Goal: Information Seeking & Learning: Learn about a topic

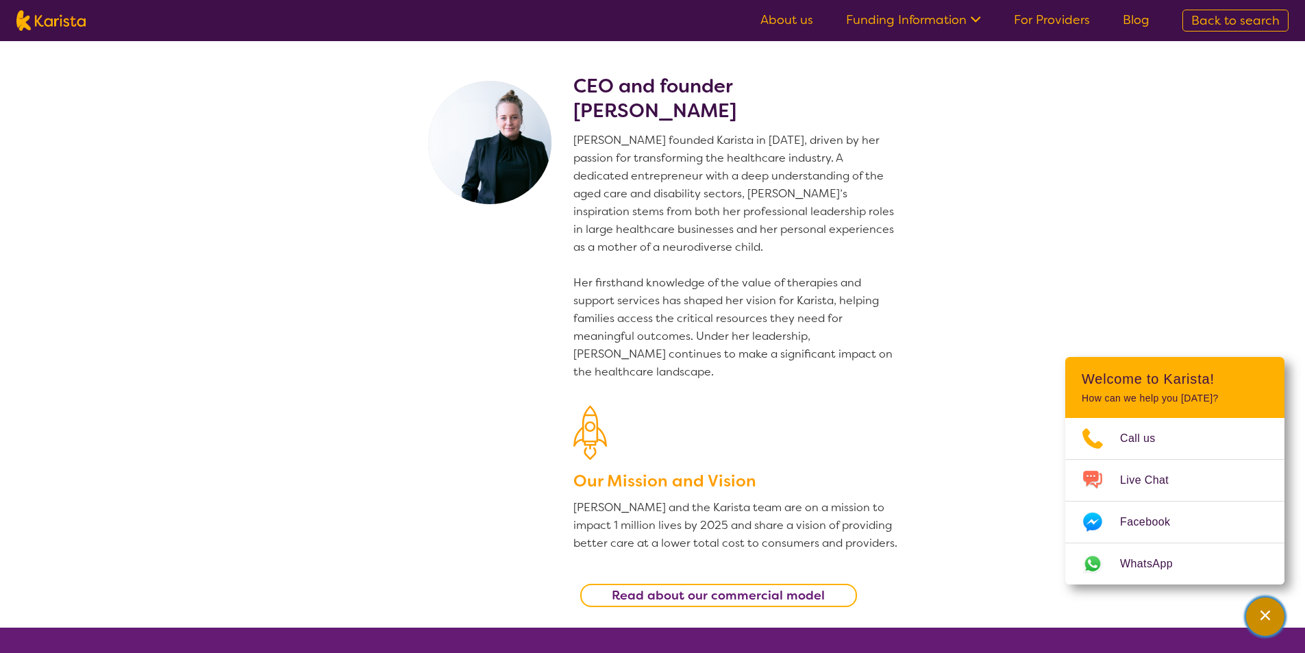
click at [1264, 613] on icon "Channel Menu" at bounding box center [1266, 615] width 10 height 10
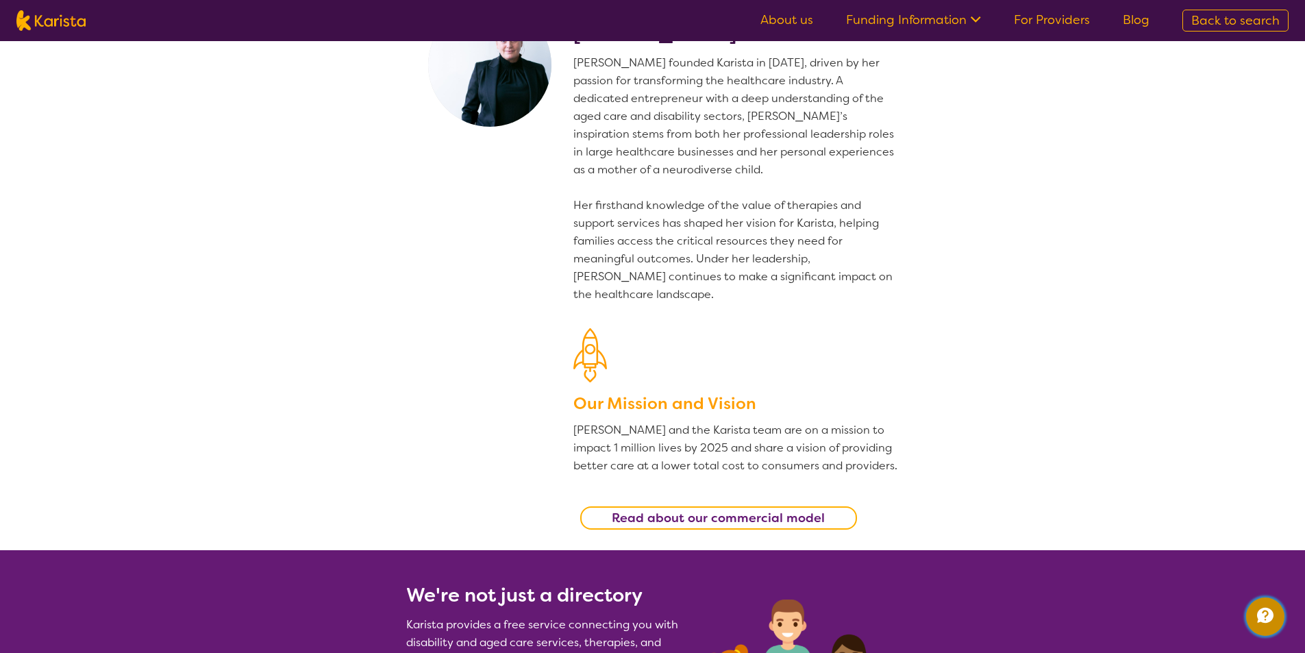
scroll to position [93, 0]
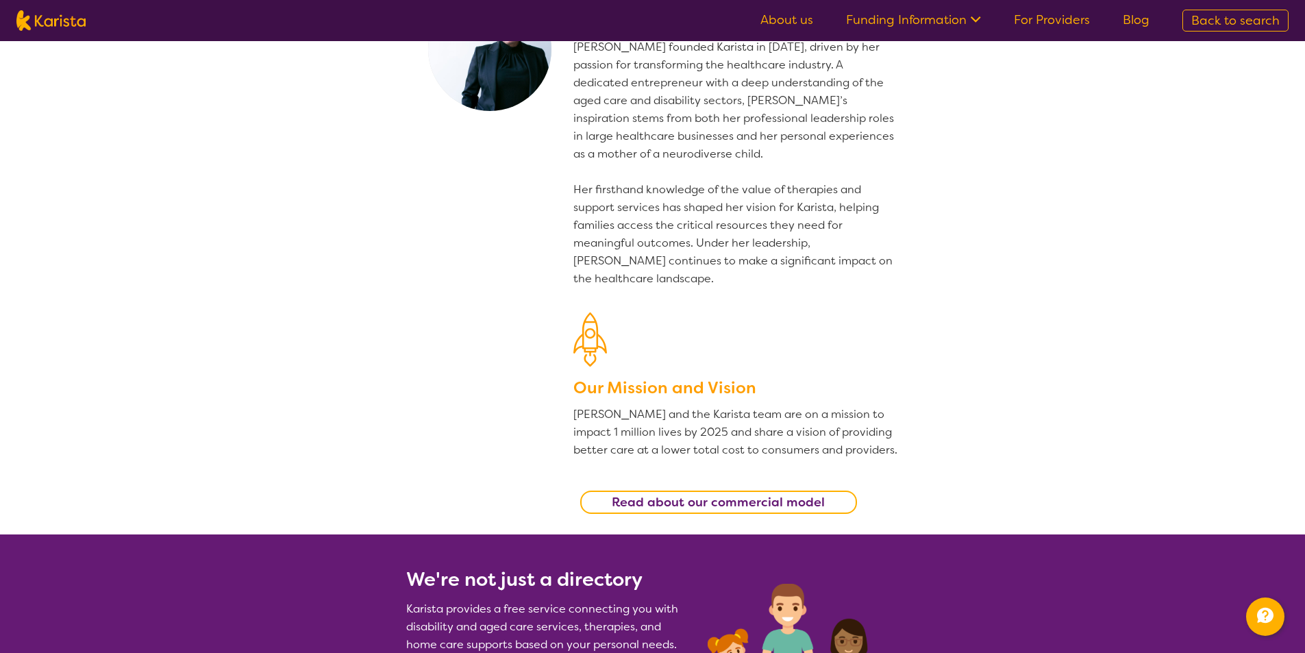
click at [724, 502] on b "Read about our commercial model" at bounding box center [718, 502] width 213 height 16
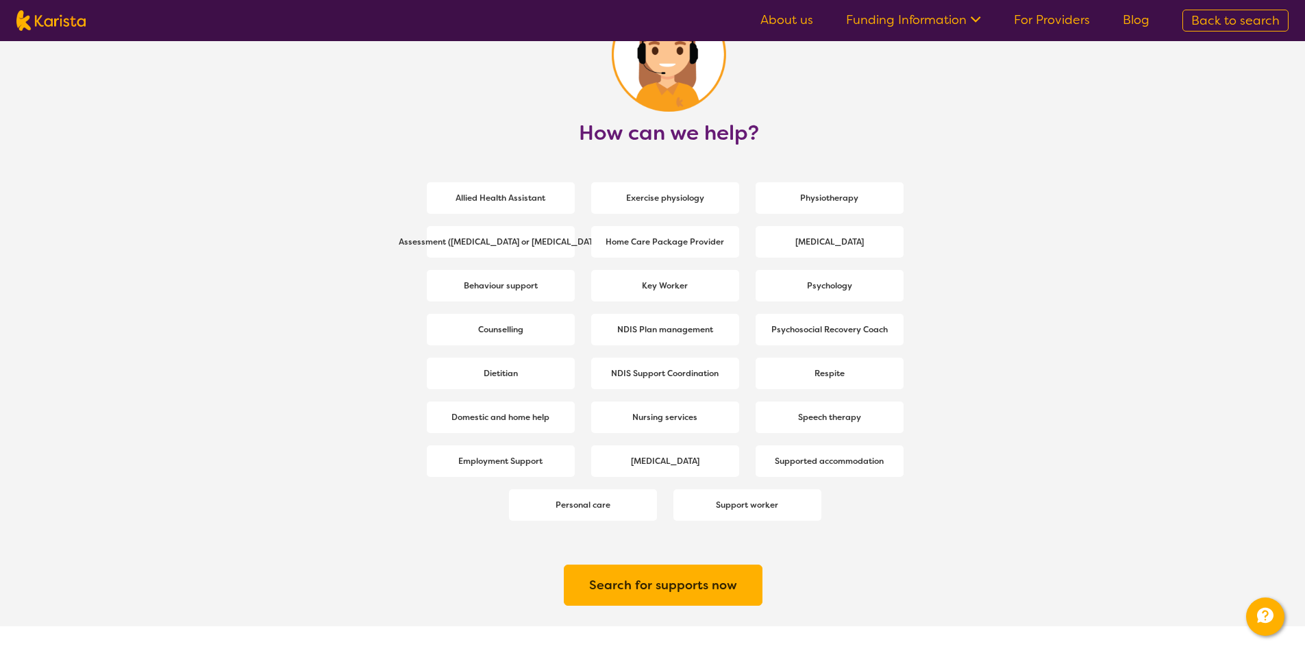
scroll to position [1736, 0]
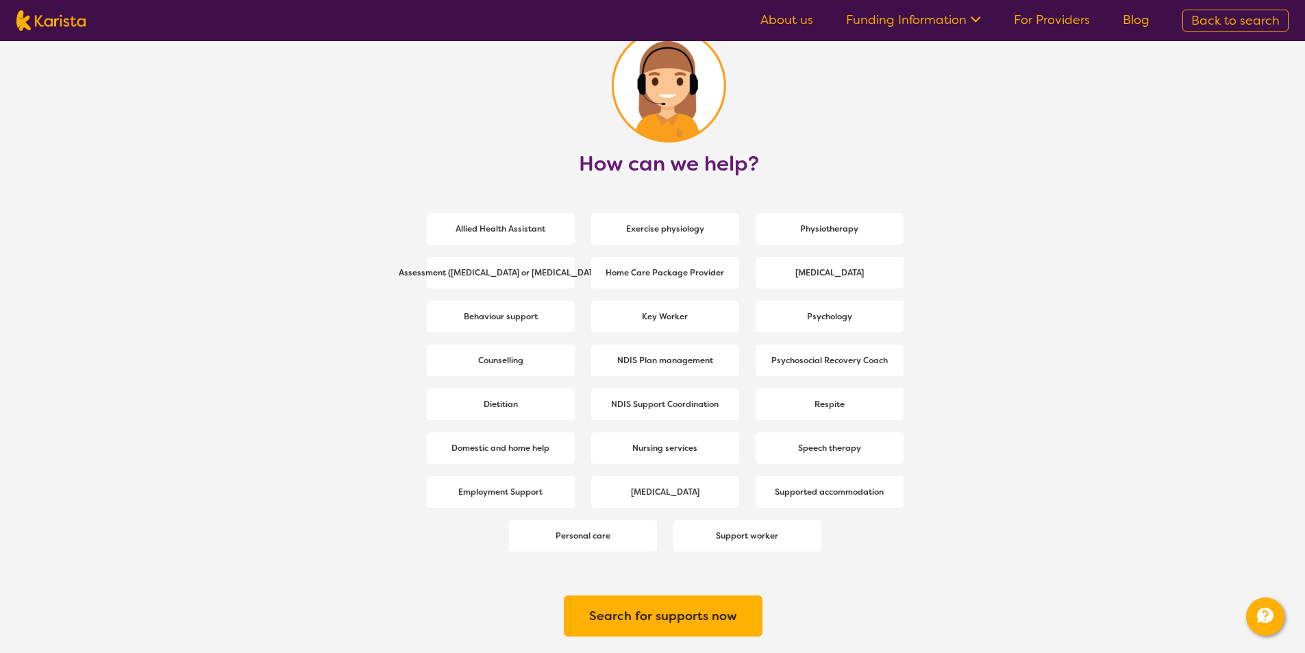
click at [942, 17] on link "Funding Information" at bounding box center [913, 20] width 135 height 16
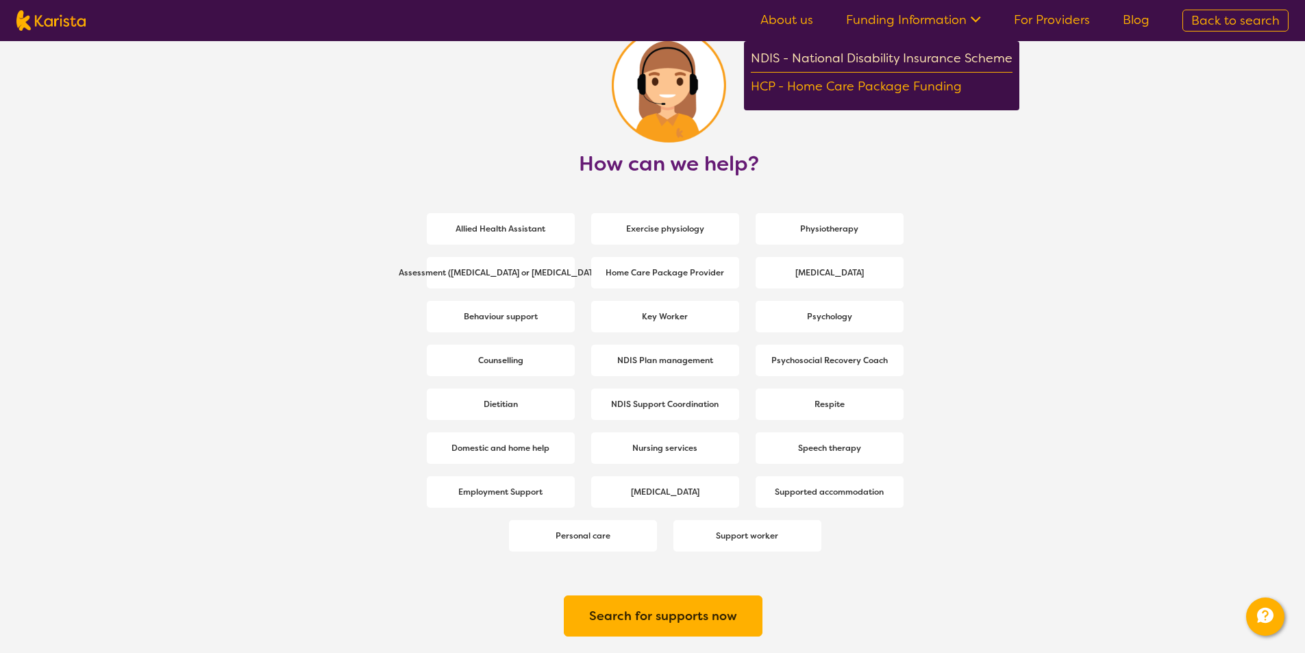
click at [908, 53] on div "NDIS - National Disability Insurance Scheme" at bounding box center [882, 60] width 262 height 25
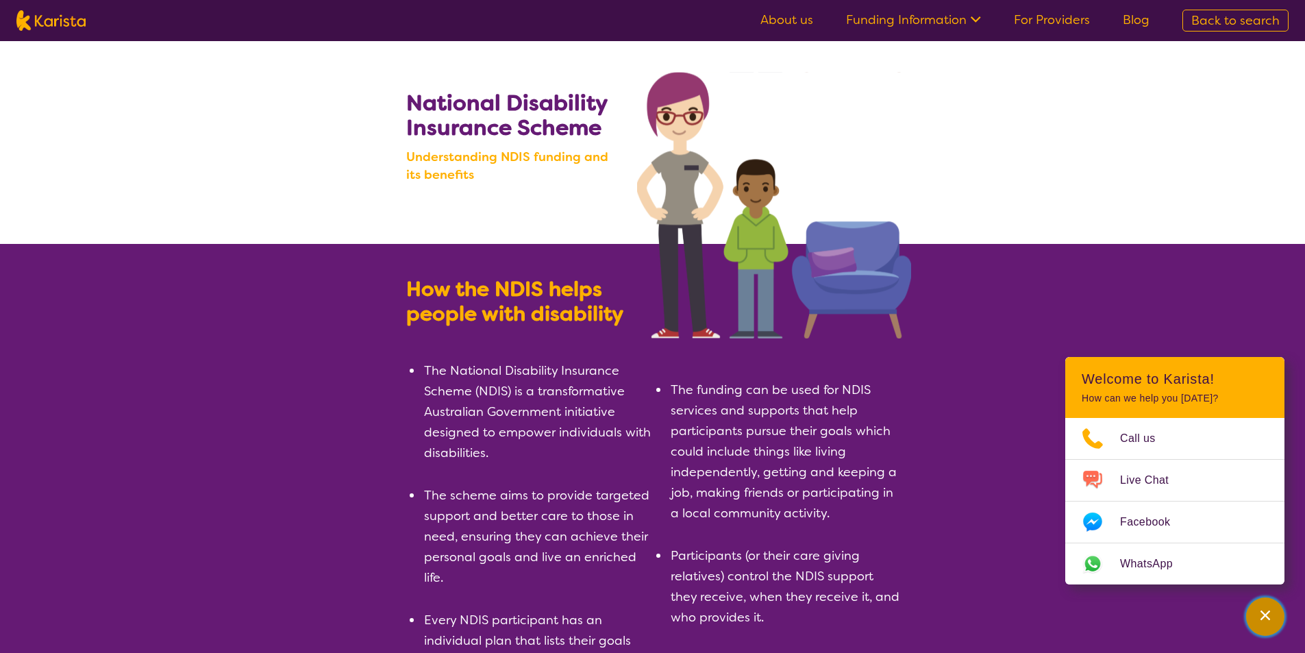
click at [1270, 621] on icon "Channel Menu" at bounding box center [1266, 615] width 14 height 14
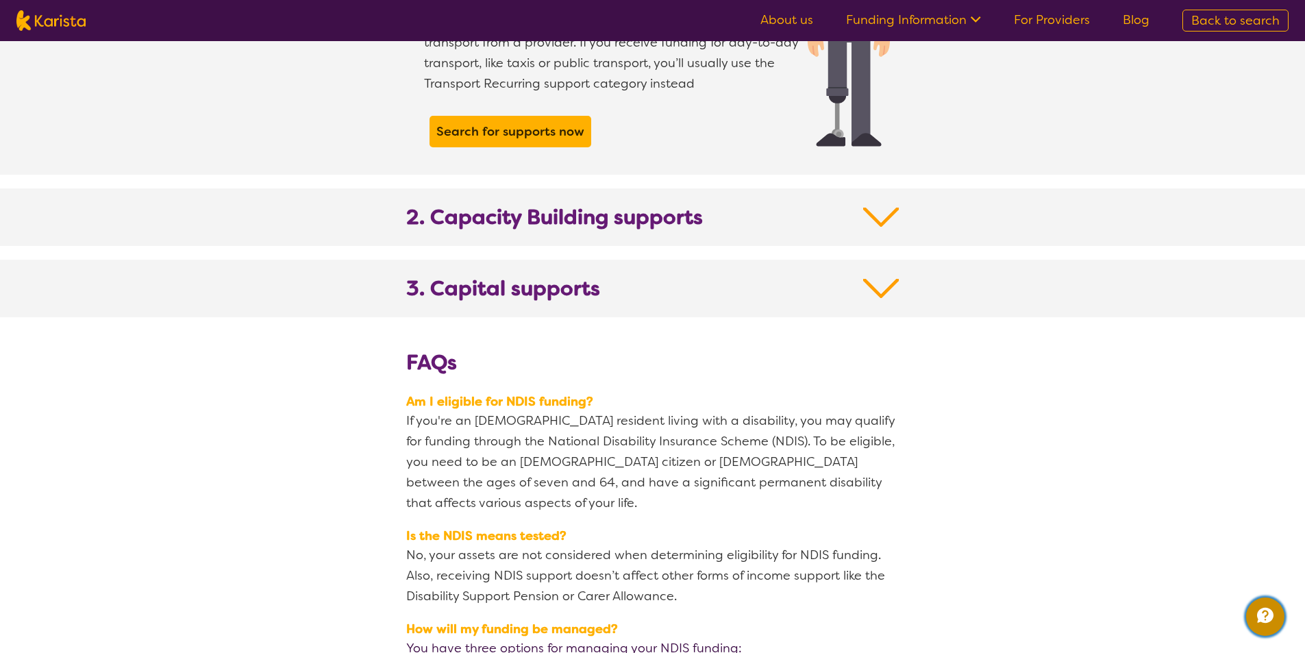
scroll to position [1427, 0]
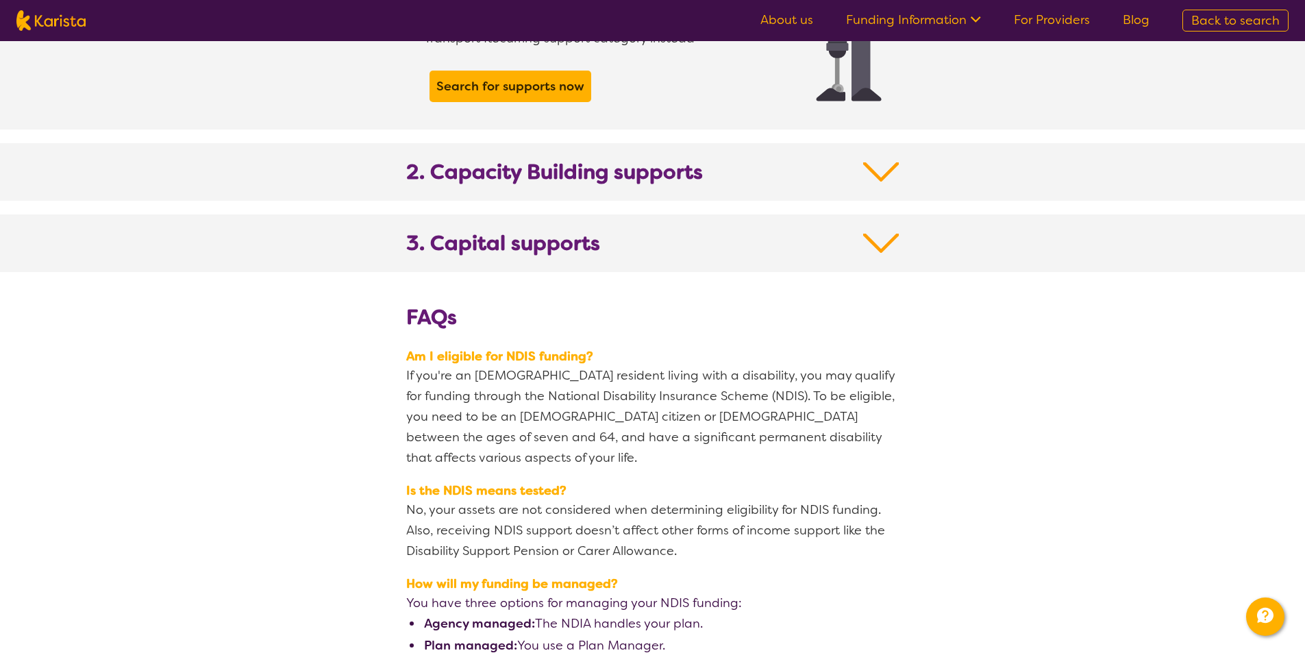
click at [884, 231] on img at bounding box center [881, 243] width 36 height 25
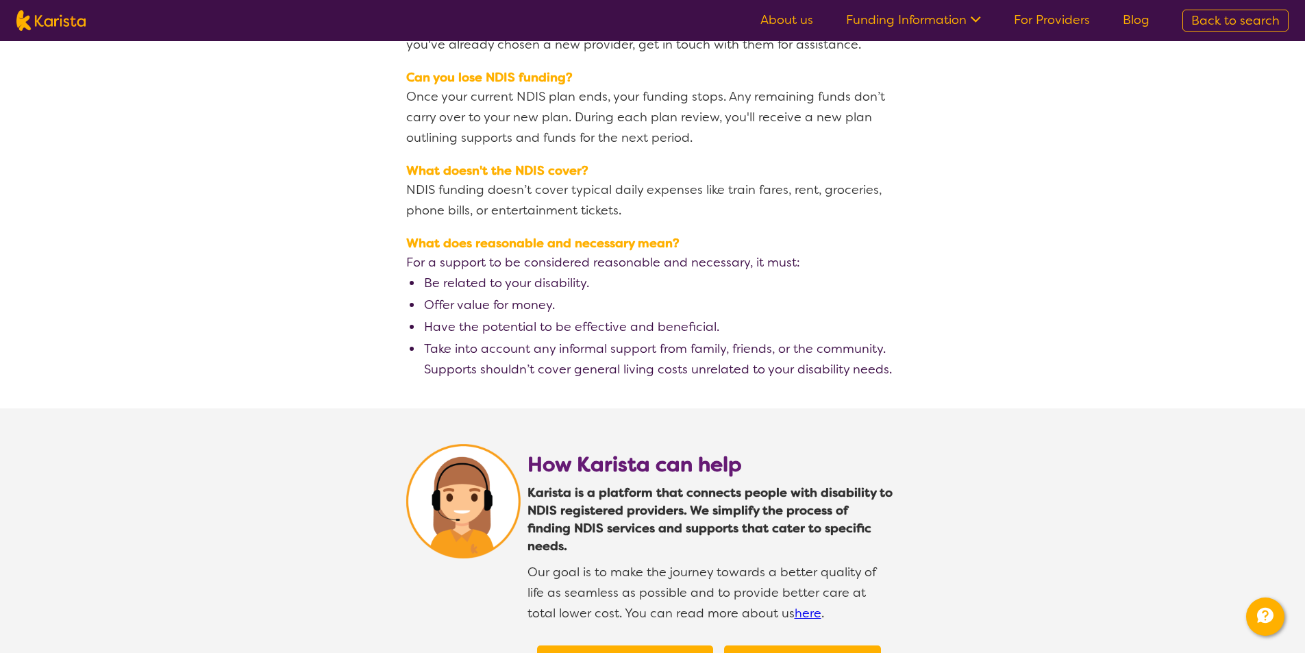
scroll to position [2447, 0]
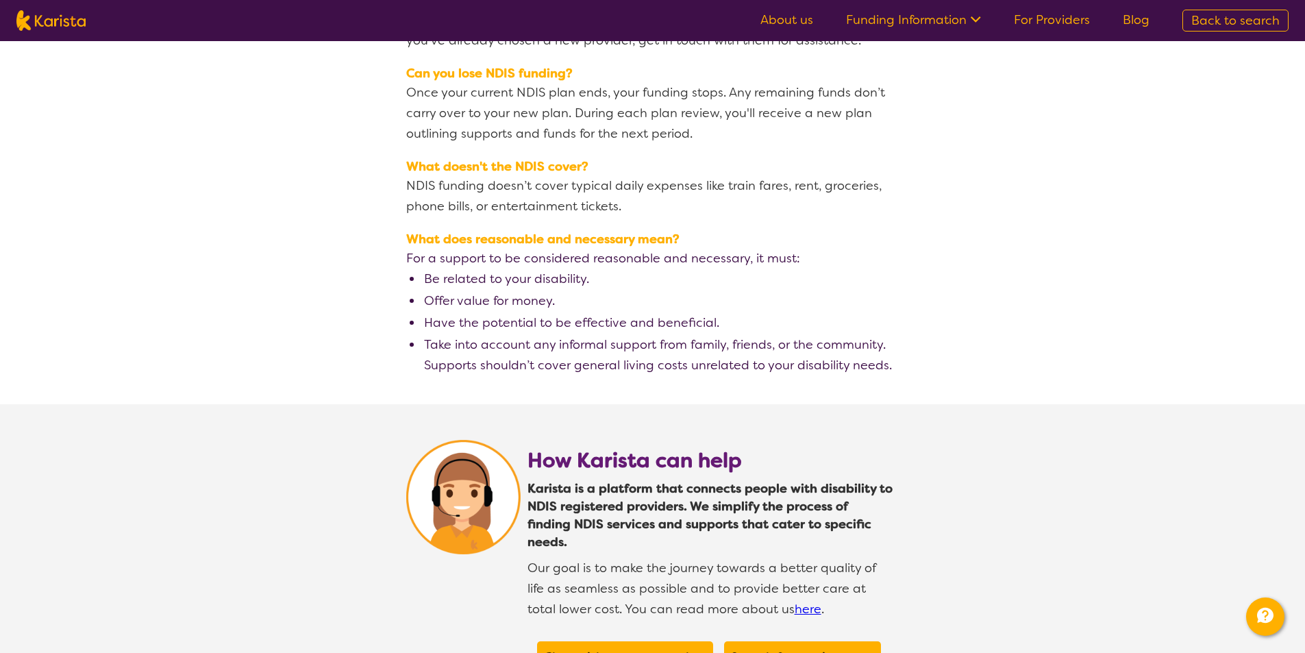
click at [793, 20] on link "About us" at bounding box center [787, 20] width 53 height 16
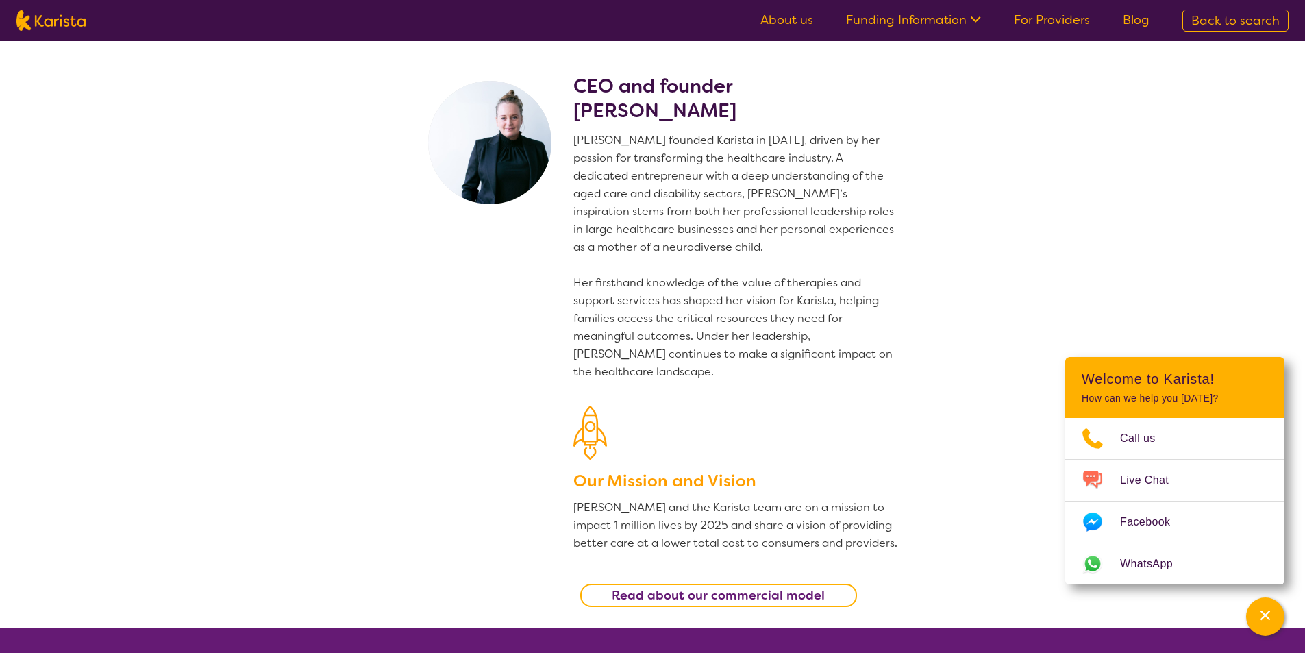
click at [779, 188] on p "[PERSON_NAME] founded Karista in [DATE], driven by her passion for transforming…" at bounding box center [736, 256] width 326 height 249
click at [738, 112] on h2 "CEO and founder Danielle Bodinnar" at bounding box center [736, 98] width 326 height 49
drag, startPoint x: 734, startPoint y: 111, endPoint x: 576, endPoint y: 112, distance: 157.6
click at [576, 112] on h2 "CEO and founder Danielle Bodinnar" at bounding box center [736, 98] width 326 height 49
click at [581, 112] on h2 "CEO and founder Danielle Bodinnar" at bounding box center [736, 98] width 326 height 49
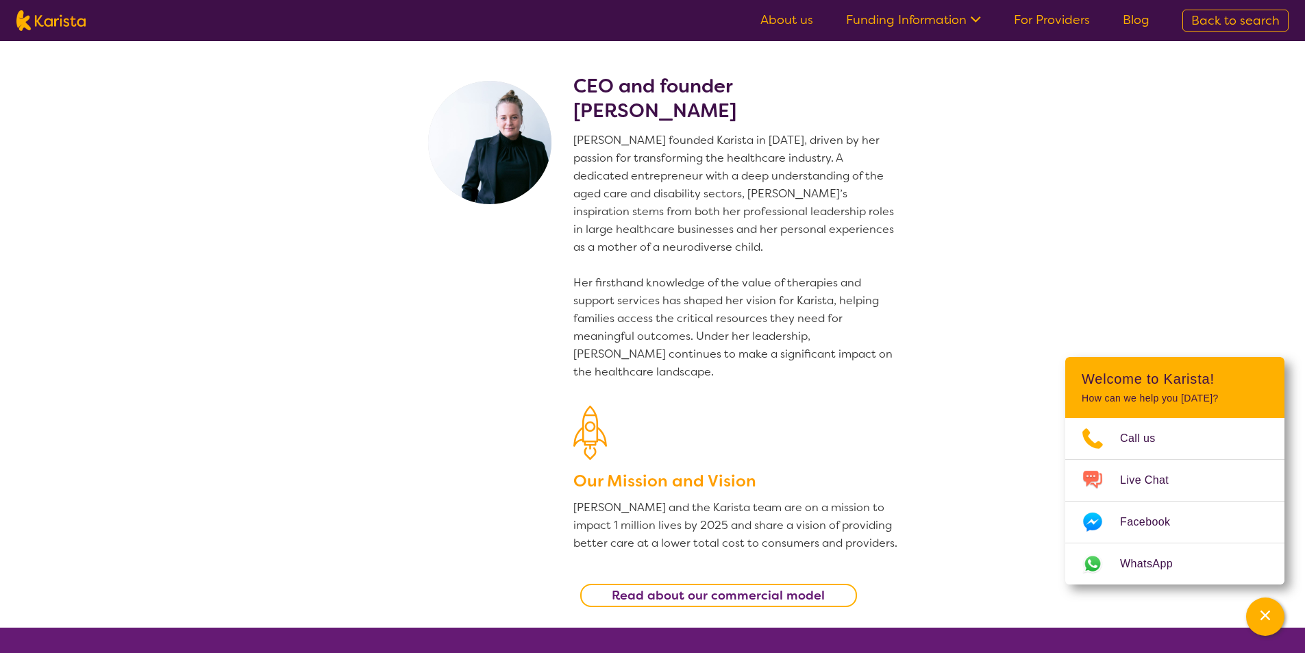
drag, startPoint x: 579, startPoint y: 113, endPoint x: 740, endPoint y: 115, distance: 161.0
click at [740, 115] on h2 "CEO and founder Danielle Bodinnar" at bounding box center [736, 98] width 326 height 49
click at [1118, 90] on section "CEO and founder [PERSON_NAME] [PERSON_NAME] founded Karista in [DATE], driven b…" at bounding box center [652, 334] width 1305 height 586
click at [1122, 121] on section "CEO and founder [PERSON_NAME] [PERSON_NAME] founded Karista in [DATE], driven b…" at bounding box center [652, 334] width 1305 height 586
click at [792, 24] on link "About us" at bounding box center [787, 20] width 53 height 16
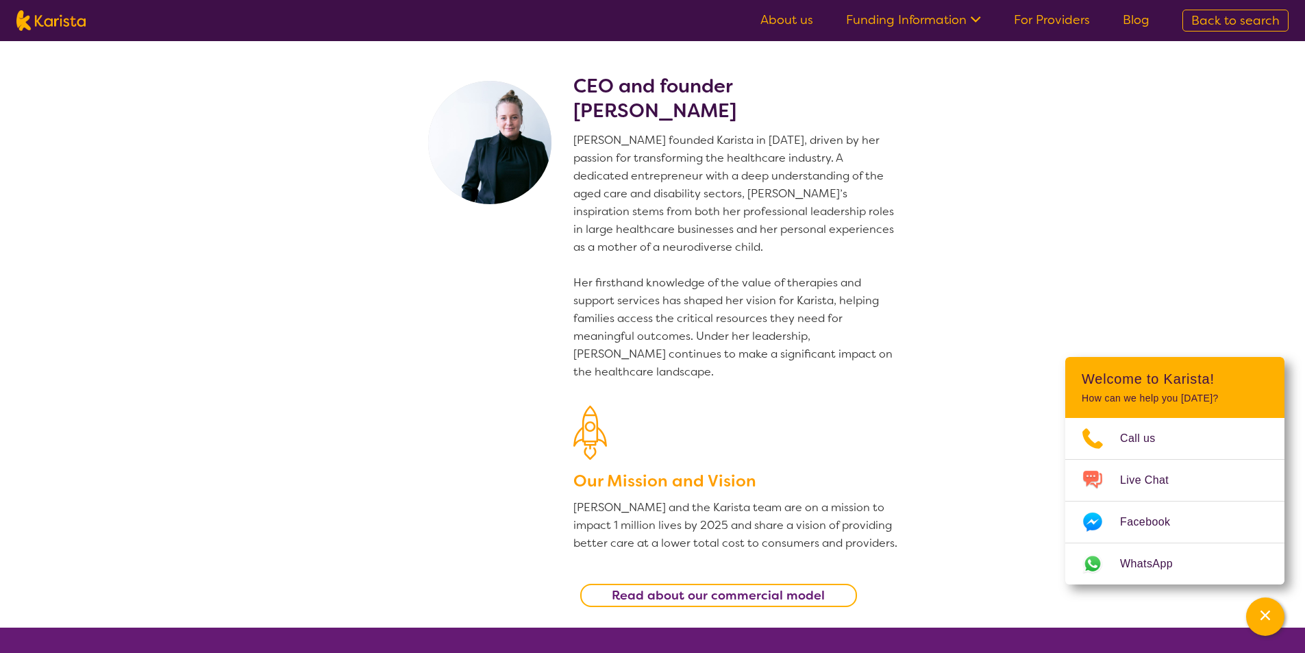
click at [650, 589] on b "Read about our commercial model" at bounding box center [718, 595] width 213 height 16
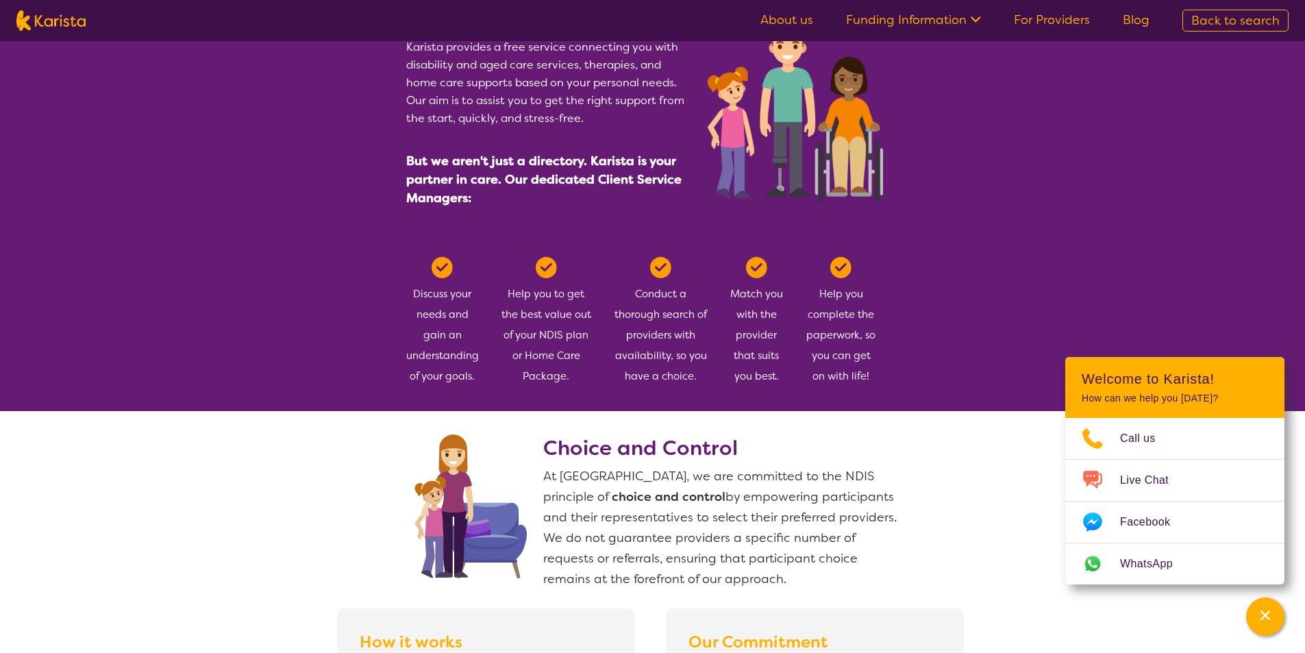
scroll to position [500, 0]
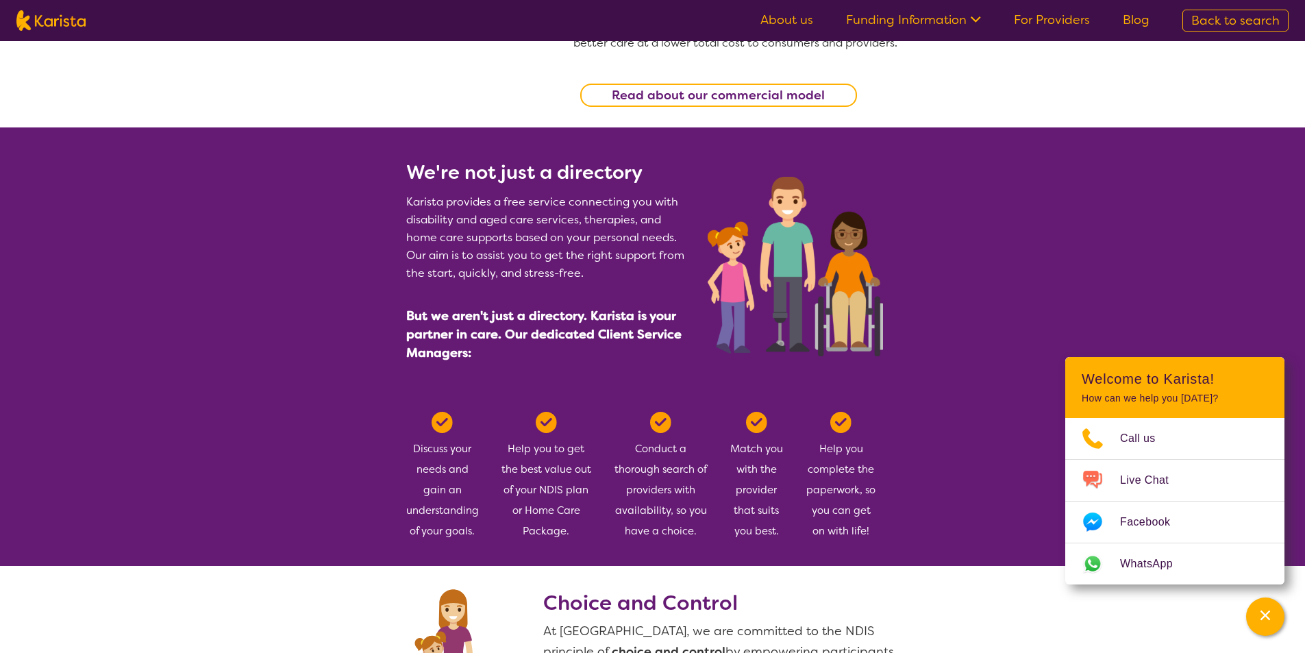
click at [568, 234] on p "Karista provides a free service connecting you with disability and aged care se…" at bounding box center [548, 237] width 285 height 89
click at [578, 275] on p "Karista provides a free service connecting you with disability and aged care se…" at bounding box center [548, 237] width 285 height 89
click at [497, 272] on p "Karista provides a free service connecting you with disability and aged care se…" at bounding box center [548, 237] width 285 height 89
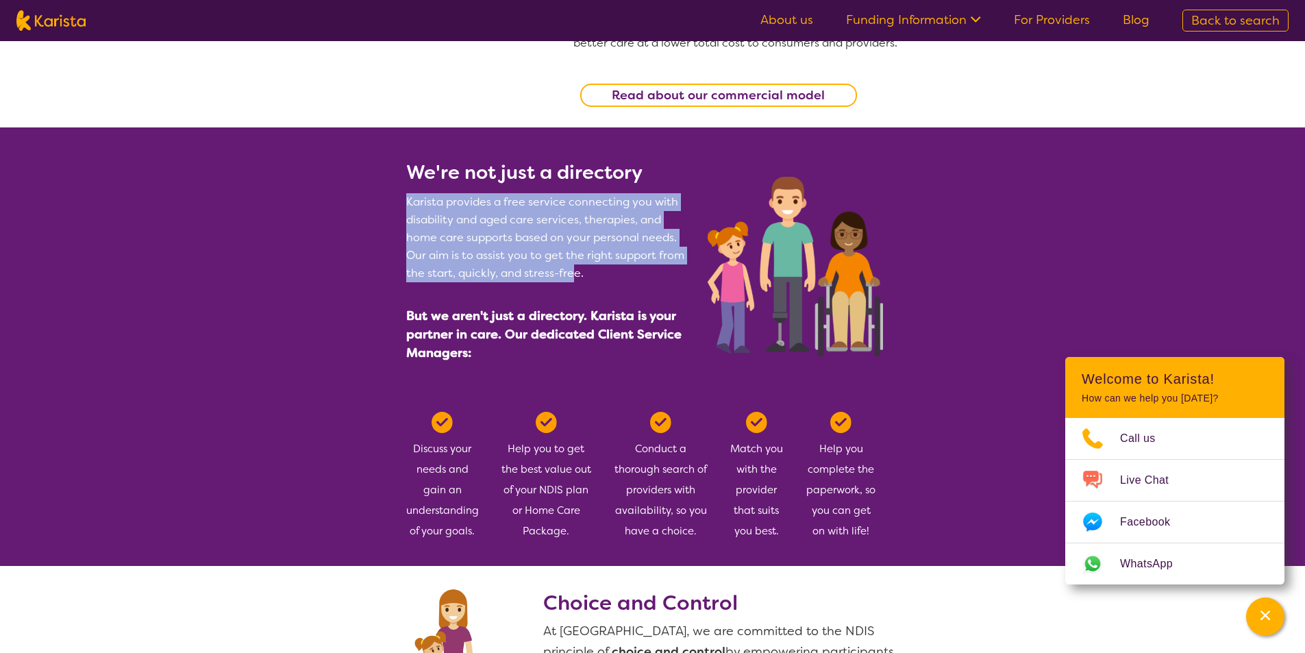
drag, startPoint x: 573, startPoint y: 276, endPoint x: 401, endPoint y: 203, distance: 187.3
click at [401, 203] on section "We're not just a directory Karista provides a free service connecting you with …" at bounding box center [653, 252] width 526 height 251
click at [482, 245] on p "Karista provides a free service connecting you with disability and aged care se…" at bounding box center [548, 237] width 285 height 89
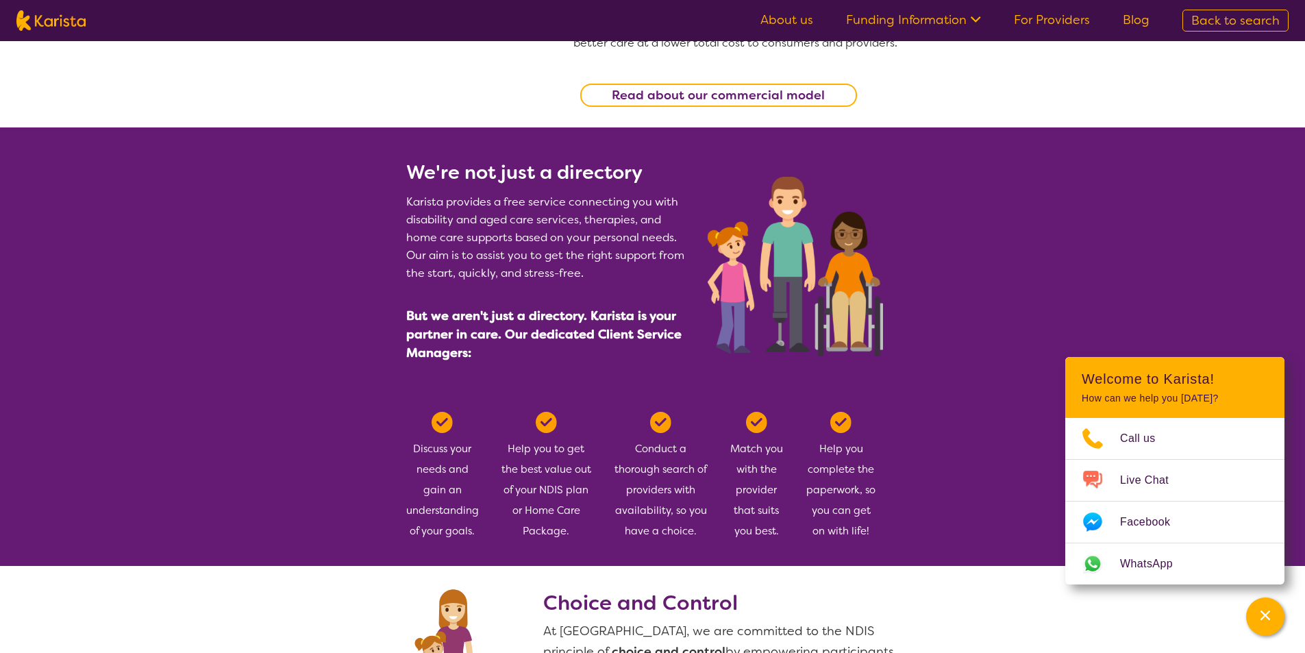
click at [568, 236] on p "Karista provides a free service connecting you with disability and aged care se…" at bounding box center [548, 237] width 285 height 89
click at [512, 254] on p "Karista provides a free service connecting you with disability and aged care se…" at bounding box center [548, 237] width 285 height 89
drag, startPoint x: 552, startPoint y: 256, endPoint x: 583, endPoint y: 266, distance: 32.9
click at [583, 266] on p "Karista provides a free service connecting you with disability and aged care se…" at bounding box center [548, 237] width 285 height 89
click at [528, 276] on p "Karista provides a free service connecting you with disability and aged care se…" at bounding box center [548, 237] width 285 height 89
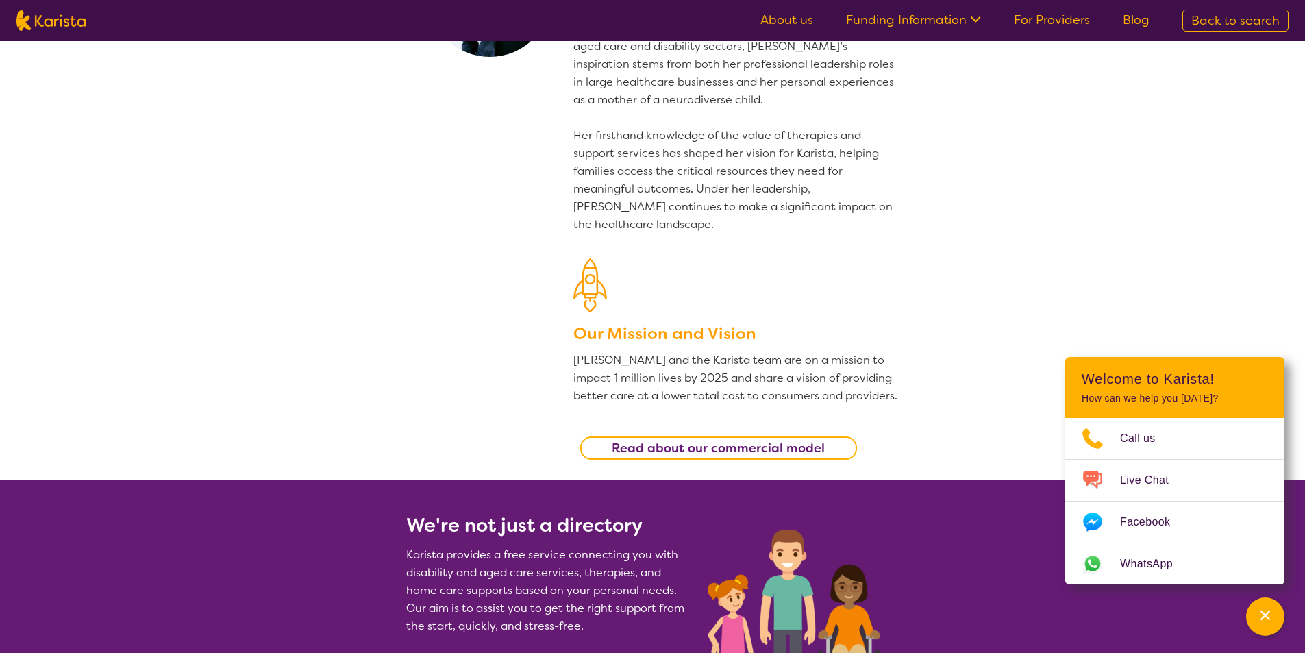
scroll to position [0, 0]
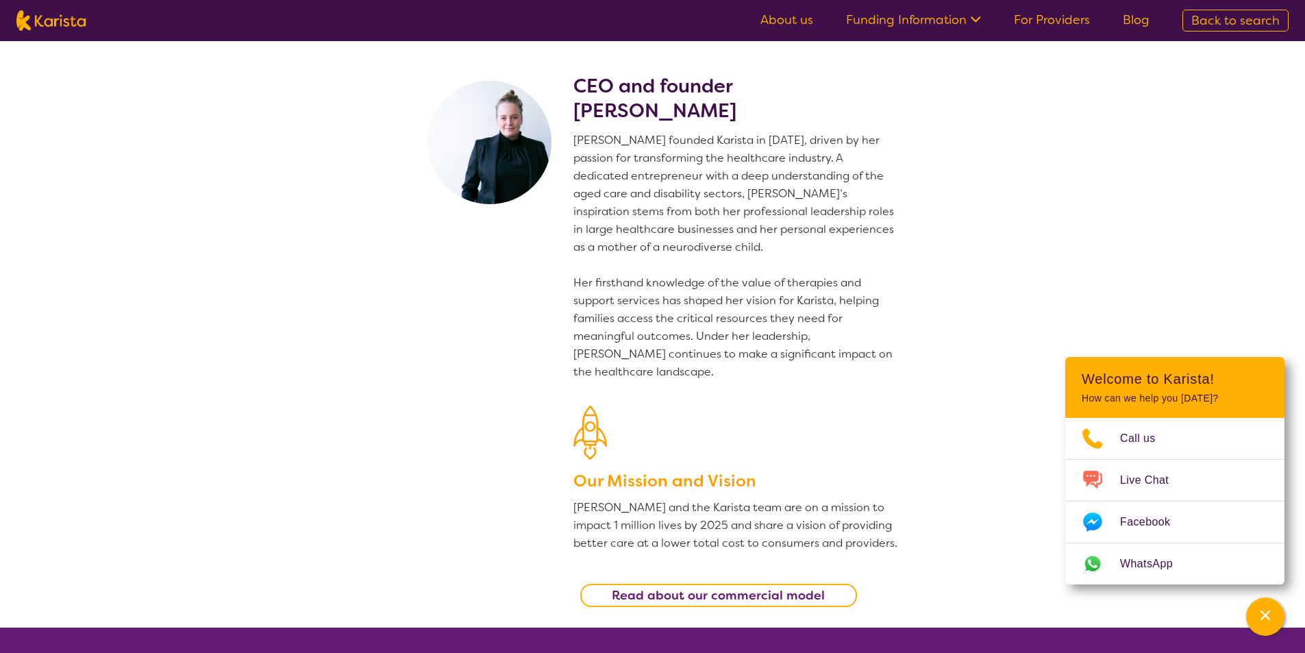
click at [698, 166] on p "[PERSON_NAME] founded Karista in [DATE], driven by her passion for transforming…" at bounding box center [736, 256] width 326 height 249
click at [770, 211] on p "[PERSON_NAME] founded Karista in [DATE], driven by her passion for transforming…" at bounding box center [736, 256] width 326 height 249
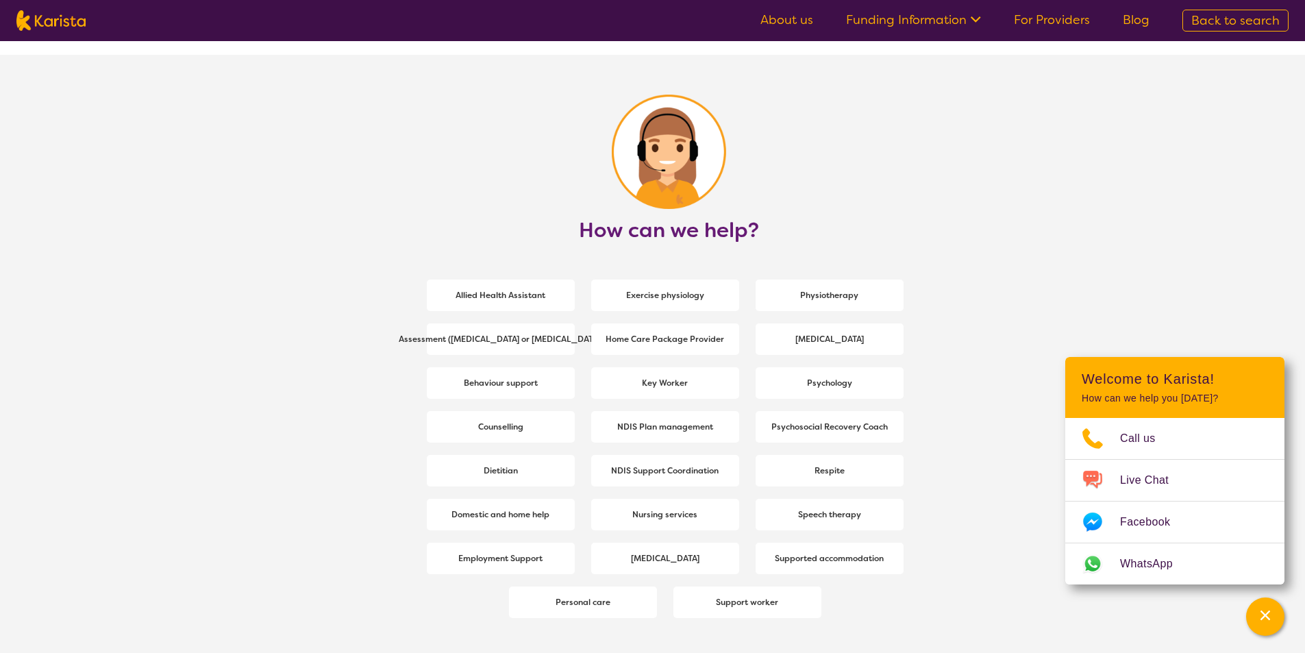
scroll to position [1781, 0]
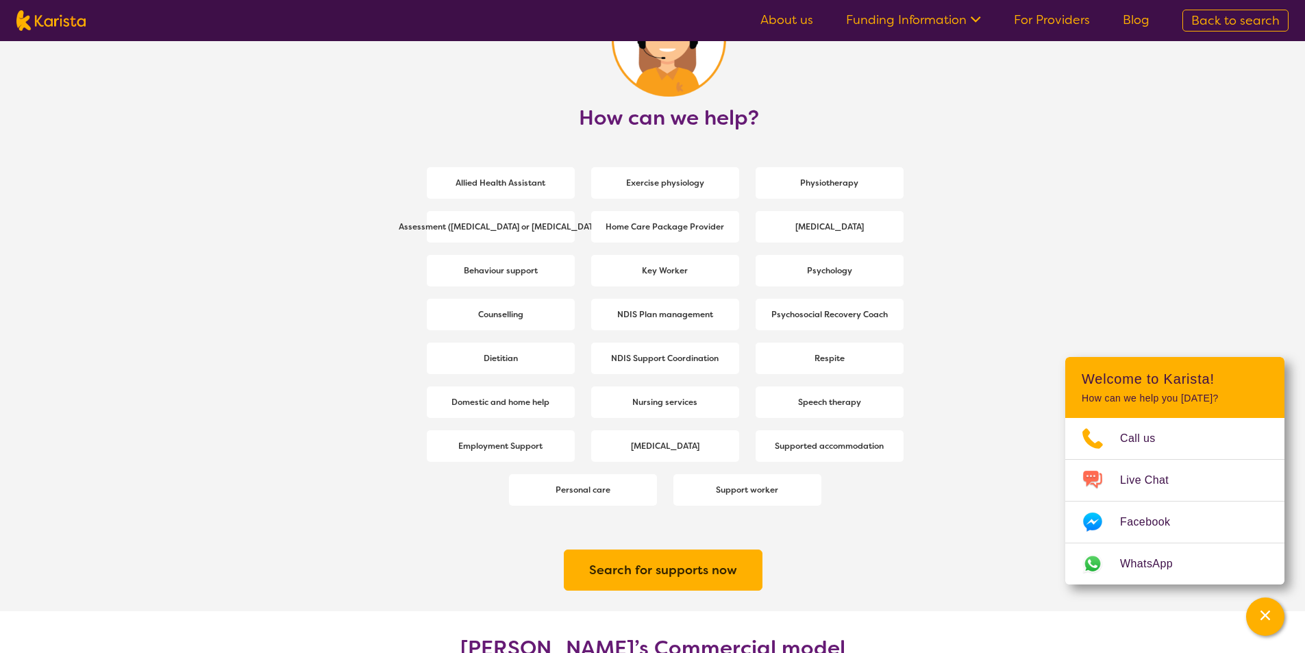
click at [1109, 104] on section "How can we help? Allied Health Assistant Exercise physiology Physiotherapy Asse…" at bounding box center [652, 276] width 1305 height 669
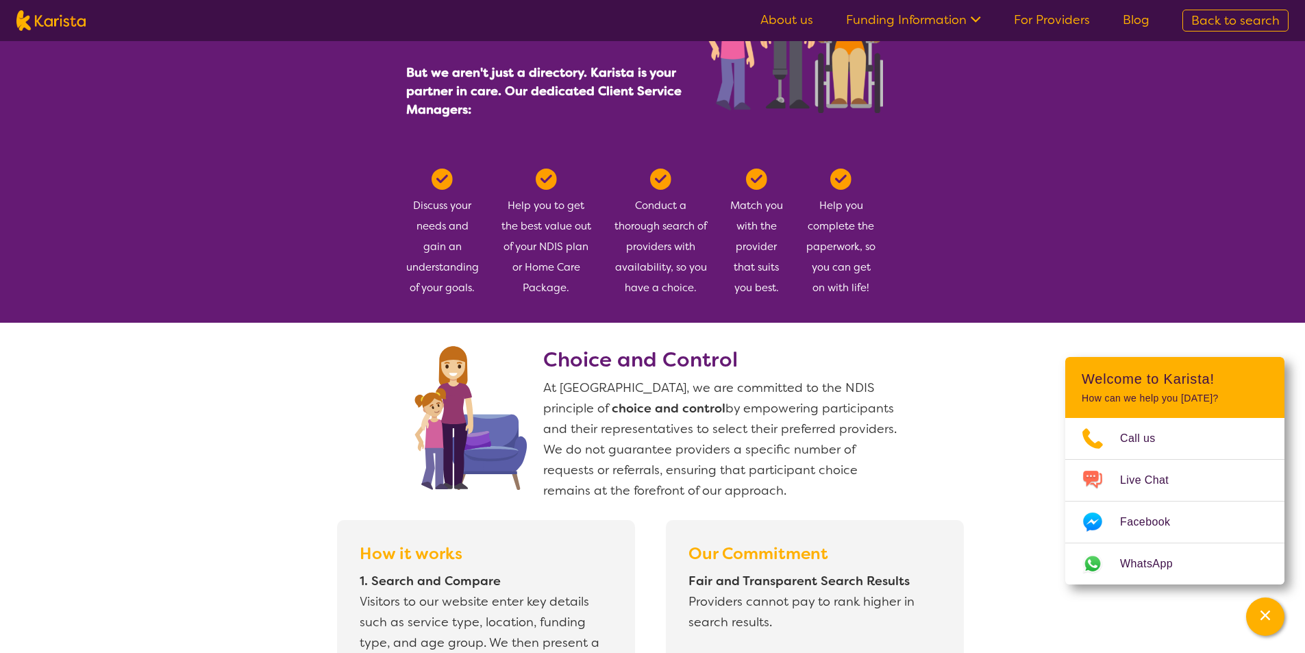
scroll to position [748, 0]
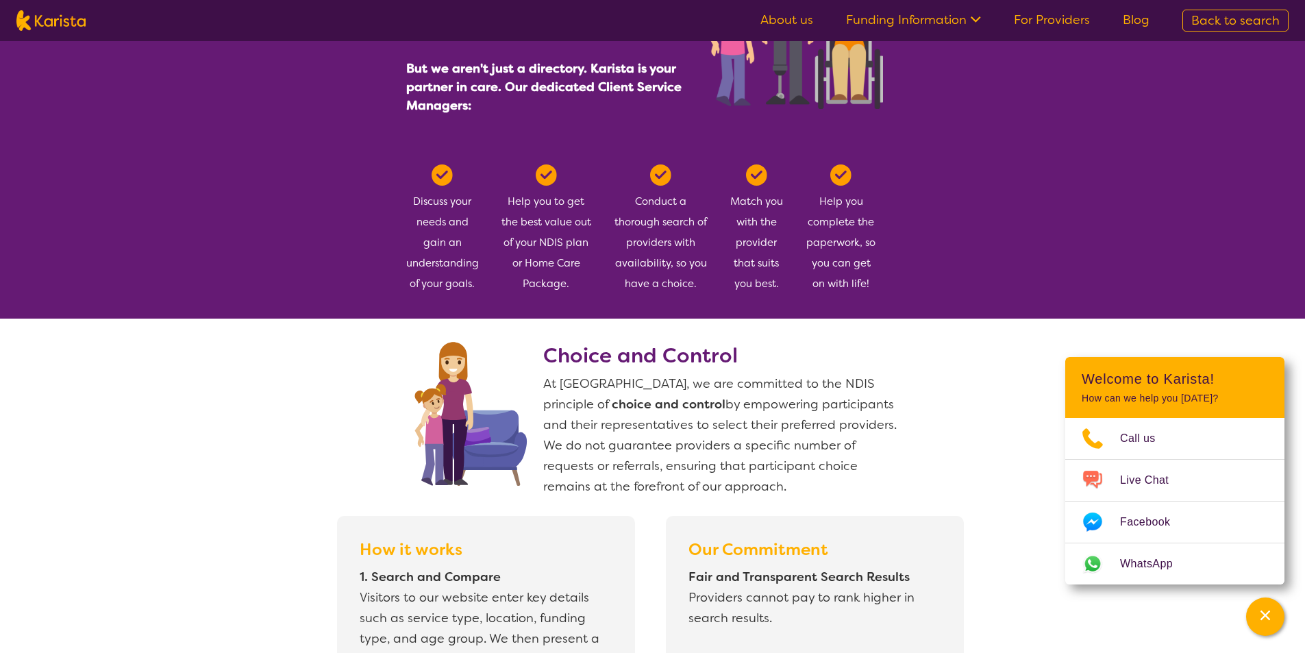
click at [946, 208] on section "We're not just a directory Karista provides a free service connecting you with …" at bounding box center [652, 99] width 1305 height 439
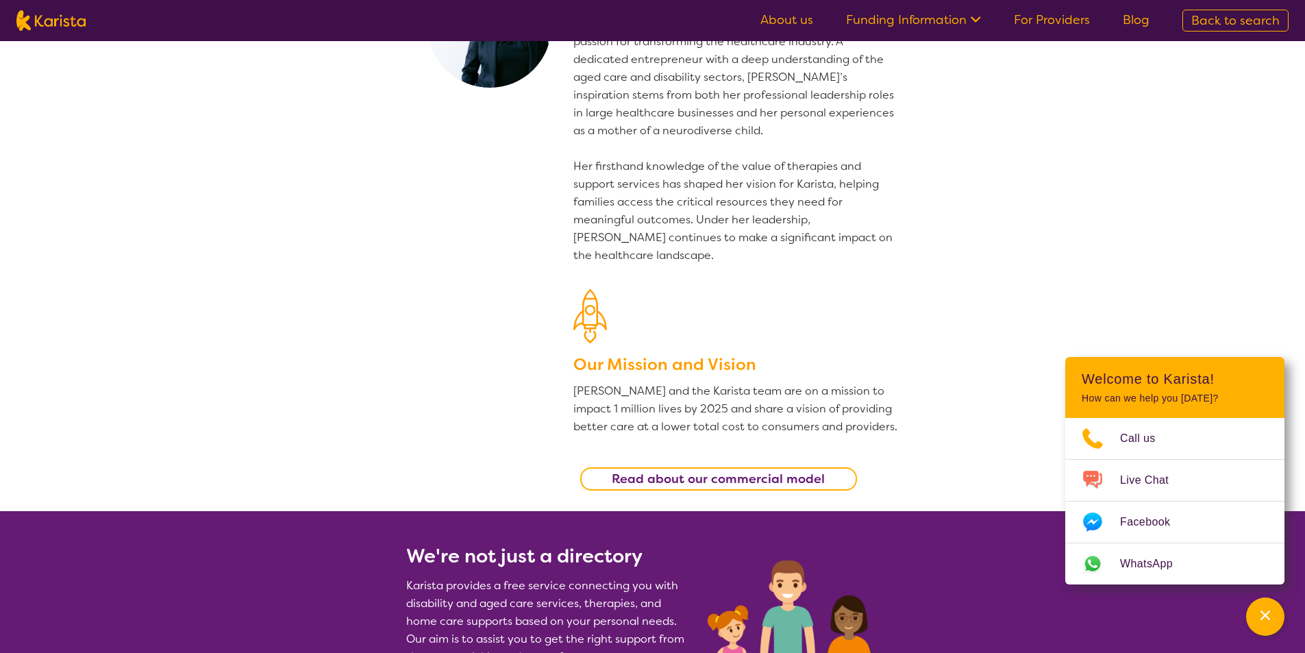
scroll to position [112, 0]
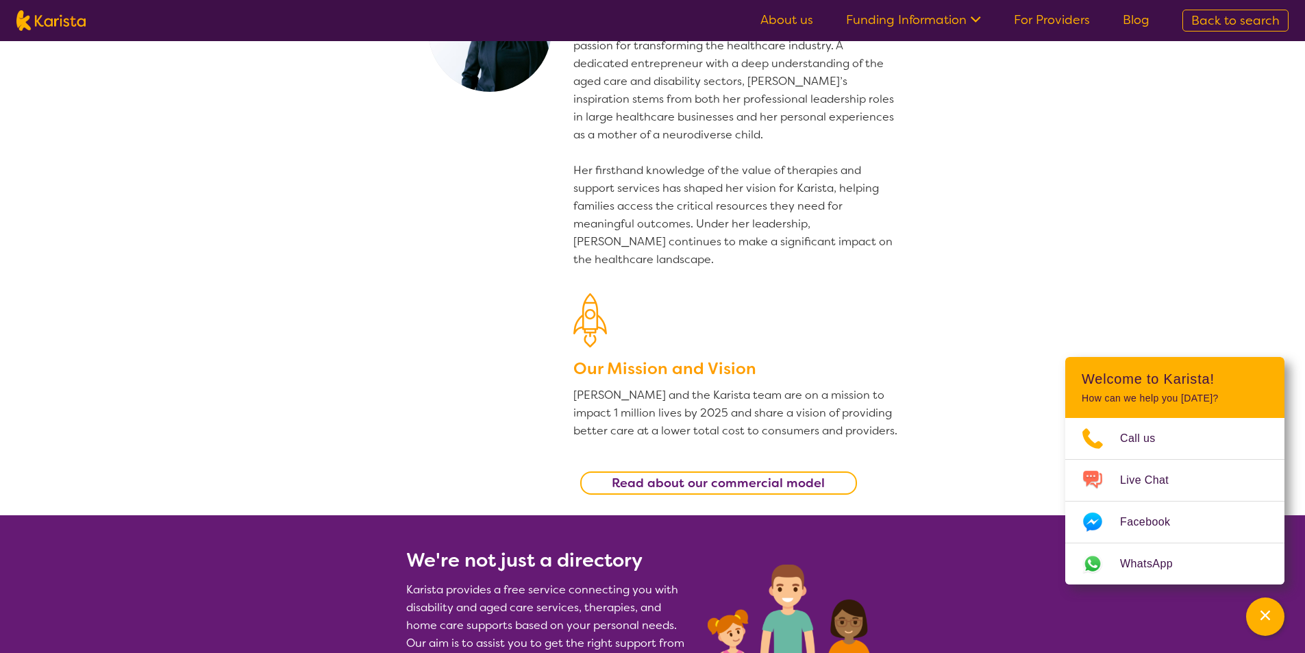
click at [734, 226] on p "[PERSON_NAME] founded Karista in [DATE], driven by her passion for transforming…" at bounding box center [736, 143] width 326 height 249
click at [810, 221] on p "[PERSON_NAME] founded Karista in [DATE], driven by her passion for transforming…" at bounding box center [736, 143] width 326 height 249
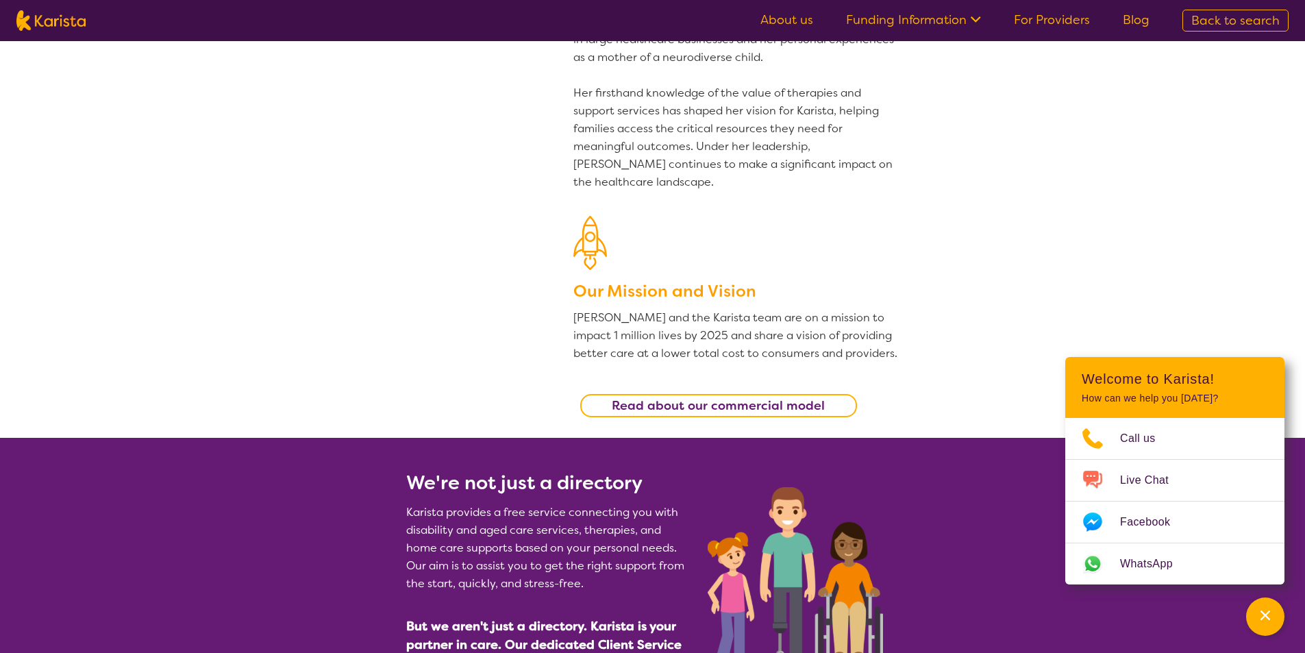
scroll to position [0, 0]
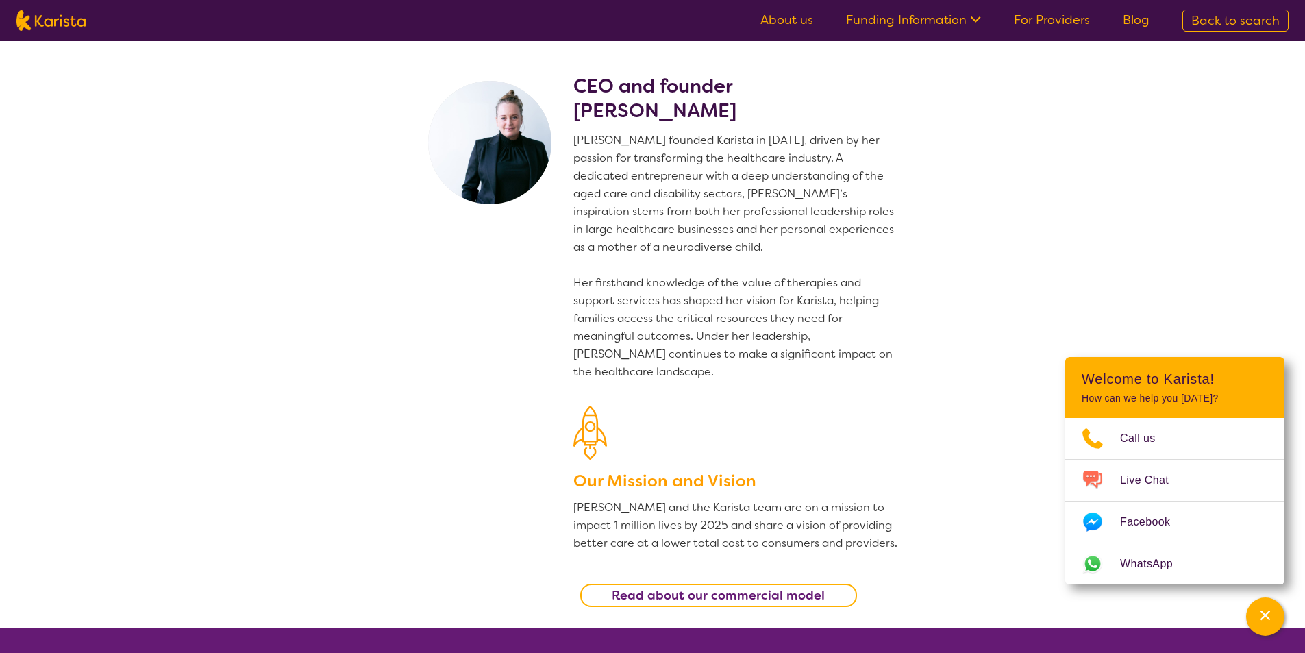
click at [730, 325] on p "[PERSON_NAME] founded Karista in [DATE], driven by her passion for transforming…" at bounding box center [736, 256] width 326 height 249
click at [738, 365] on p "[PERSON_NAME] founded Karista in [DATE], driven by her passion for transforming…" at bounding box center [736, 256] width 326 height 249
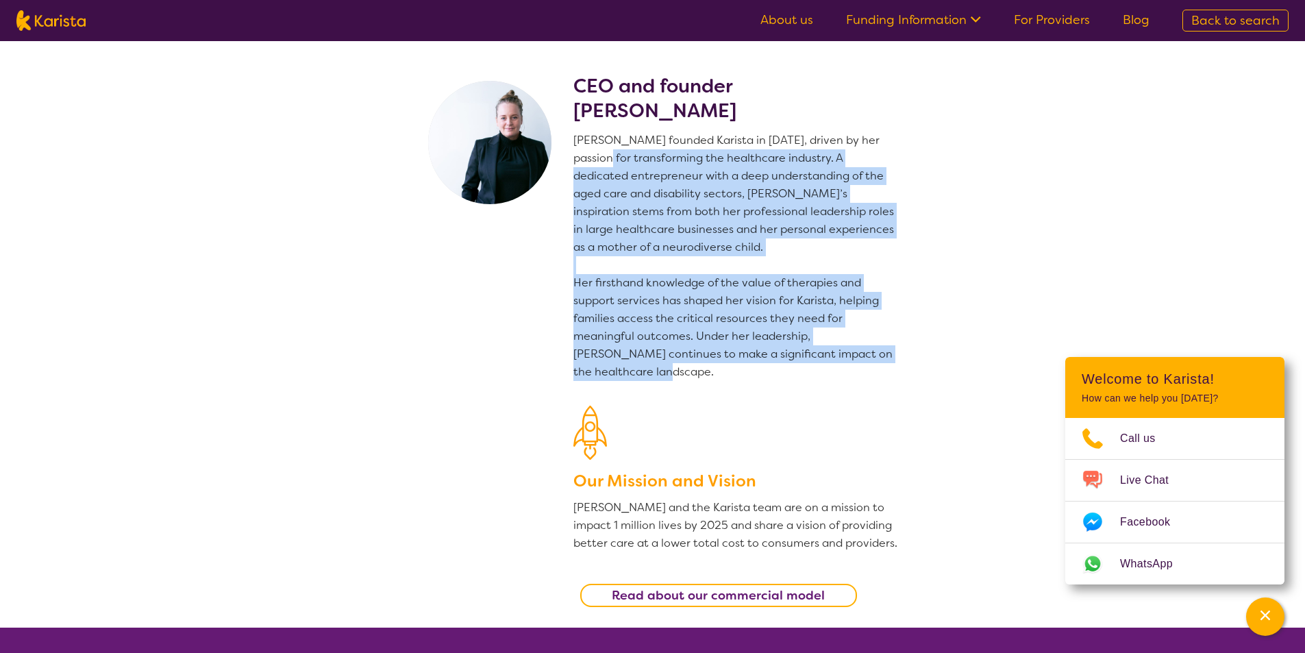
drag, startPoint x: 626, startPoint y: 373, endPoint x: 584, endPoint y: 149, distance: 227.9
click at [584, 149] on p "[PERSON_NAME] founded Karista in [DATE], driven by her passion for transforming…" at bounding box center [736, 256] width 326 height 249
click at [738, 191] on p "[PERSON_NAME] founded Karista in [DATE], driven by her passion for transforming…" at bounding box center [736, 256] width 326 height 249
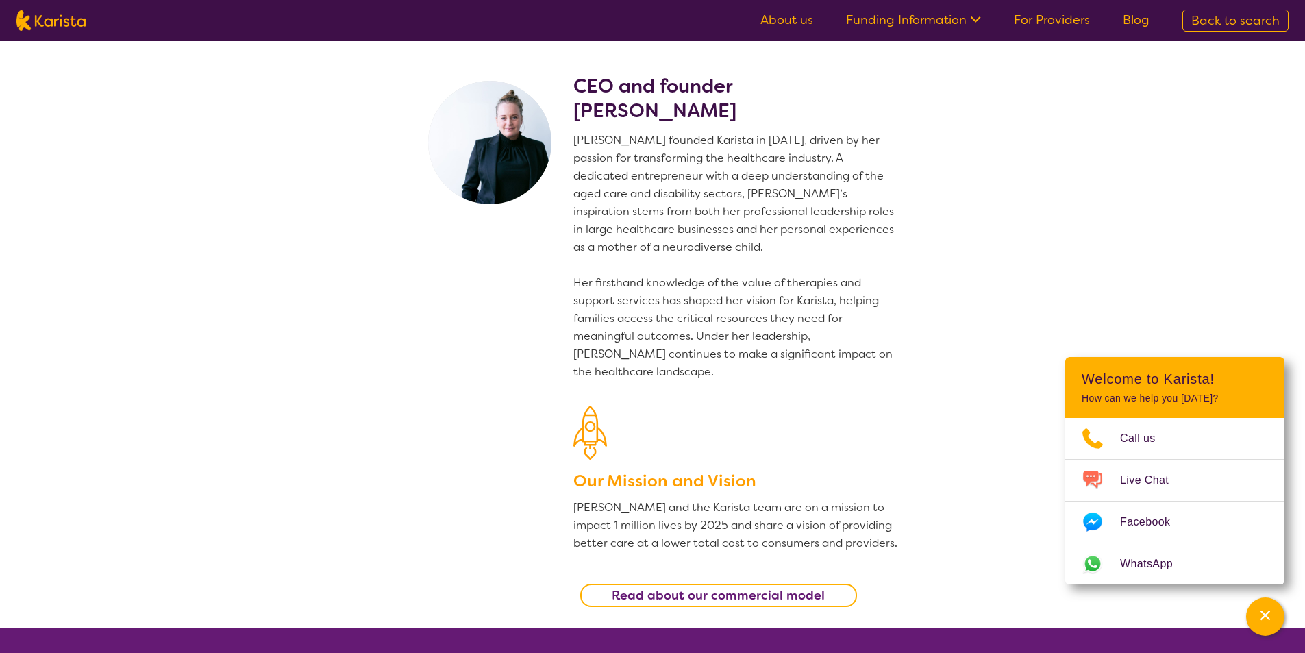
click at [734, 170] on p "[PERSON_NAME] founded Karista in [DATE], driven by her passion for transforming…" at bounding box center [736, 256] width 326 height 249
click at [663, 141] on p "[PERSON_NAME] founded Karista in [DATE], driven by her passion for transforming…" at bounding box center [736, 256] width 326 height 249
click at [855, 177] on p "[PERSON_NAME] founded Karista in [DATE], driven by her passion for transforming…" at bounding box center [736, 256] width 326 height 249
click at [733, 227] on p "[PERSON_NAME] founded Karista in [DATE], driven by her passion for transforming…" at bounding box center [736, 256] width 326 height 249
click at [815, 281] on p "[PERSON_NAME] founded Karista in [DATE], driven by her passion for transforming…" at bounding box center [736, 256] width 326 height 249
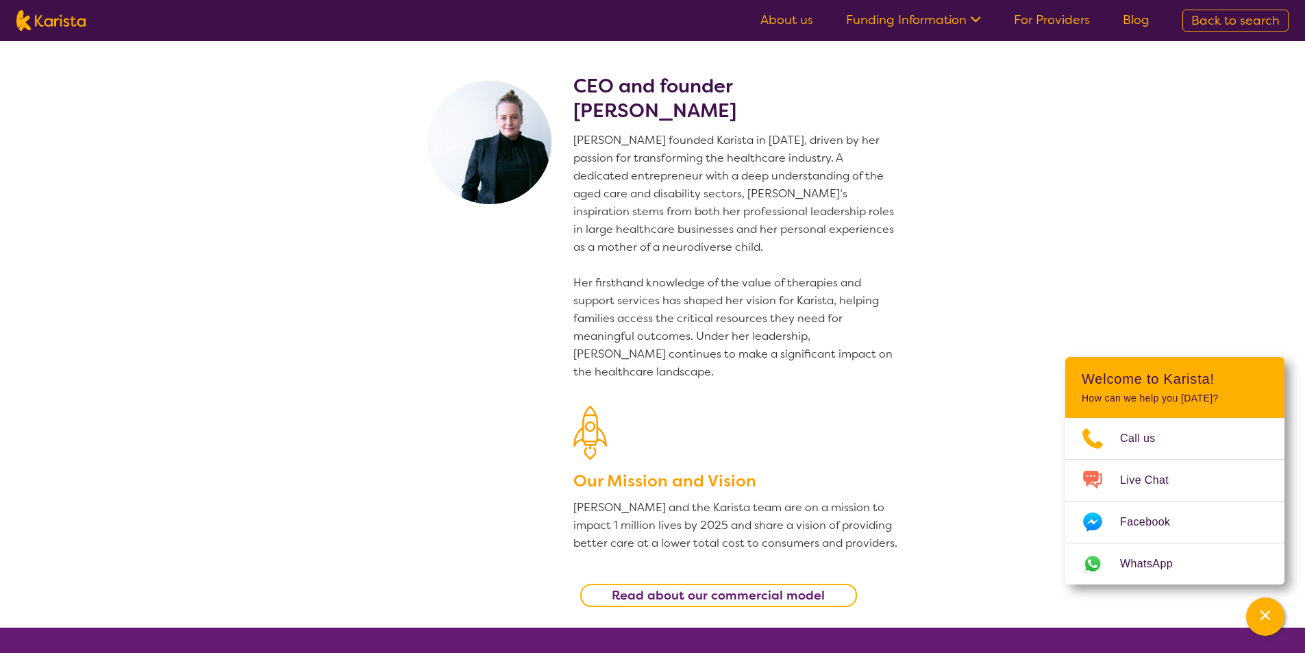
click at [832, 317] on p "[PERSON_NAME] founded Karista in [DATE], driven by her passion for transforming…" at bounding box center [736, 256] width 326 height 249
click at [832, 155] on p "[PERSON_NAME] founded Karista in [DATE], driven by her passion for transforming…" at bounding box center [736, 256] width 326 height 249
click at [780, 162] on p "[PERSON_NAME] founded Karista in [DATE], driven by her passion for transforming…" at bounding box center [736, 256] width 326 height 249
click at [769, 164] on p "[PERSON_NAME] founded Karista in [DATE], driven by her passion for transforming…" at bounding box center [736, 256] width 326 height 249
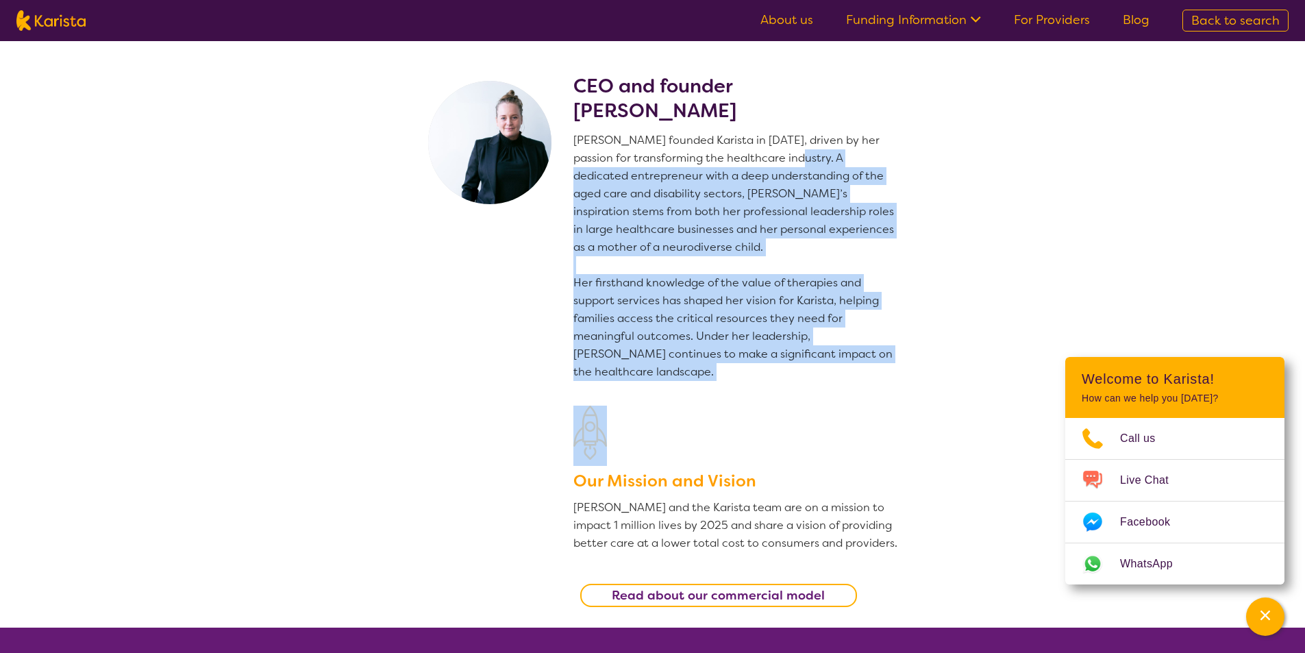
drag, startPoint x: 774, startPoint y: 160, endPoint x: 697, endPoint y: 373, distance: 226.7
click at [738, 387] on div "CEO and founder [PERSON_NAME] [PERSON_NAME] founded Karista in [DATE], driven b…" at bounding box center [736, 351] width 326 height 554
click at [665, 372] on p "[PERSON_NAME] founded Karista in [DATE], driven by her passion for transforming…" at bounding box center [736, 256] width 326 height 249
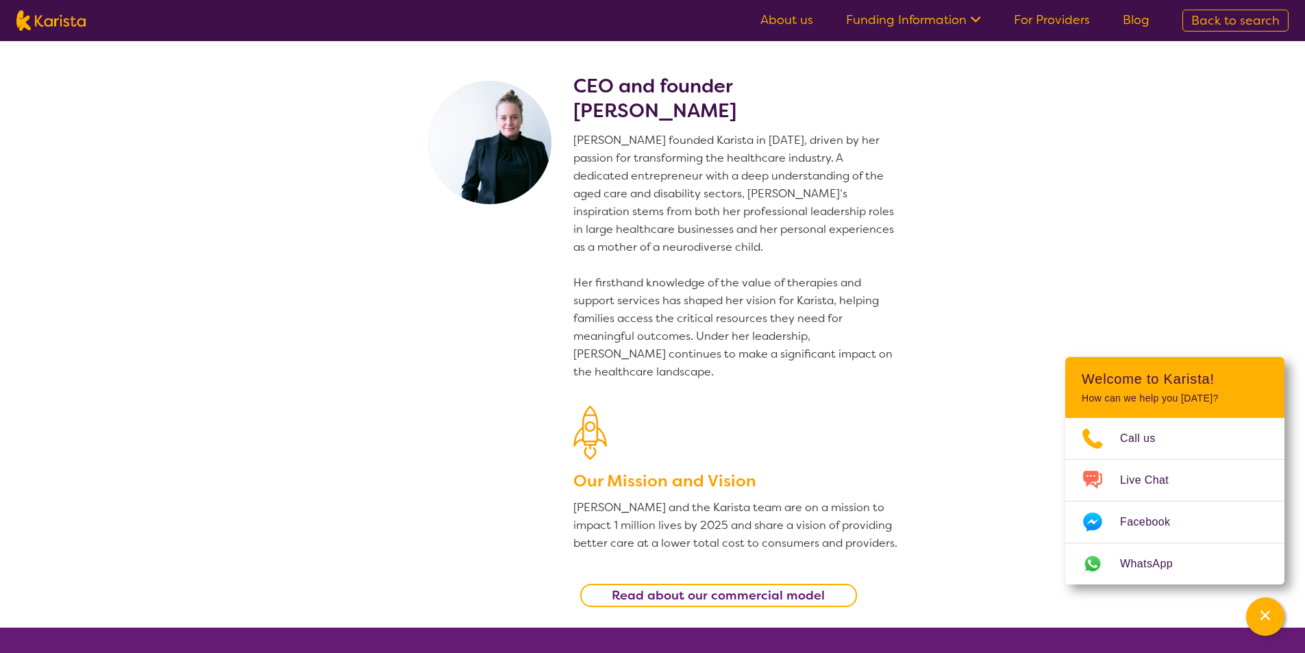
click at [634, 369] on p "[PERSON_NAME] founded Karista in [DATE], driven by her passion for transforming…" at bounding box center [736, 256] width 326 height 249
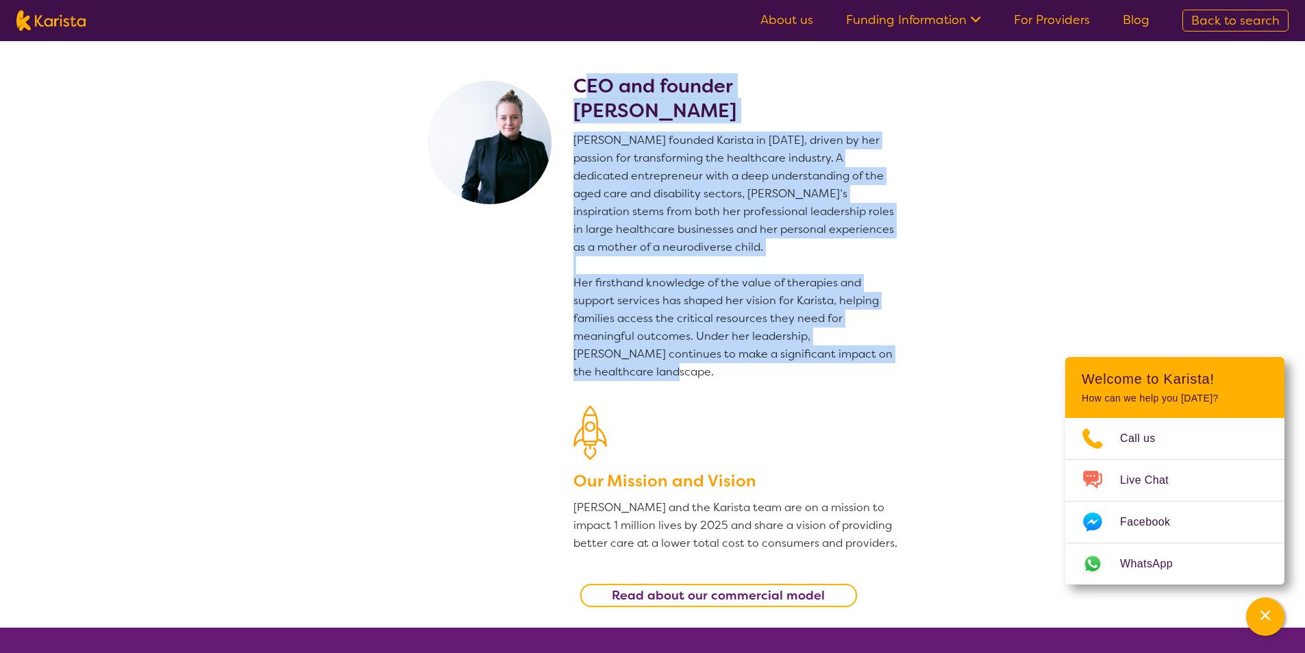
drag, startPoint x: 630, startPoint y: 371, endPoint x: 581, endPoint y: 82, distance: 292.6
click at [581, 82] on div "CEO and founder [PERSON_NAME] [PERSON_NAME] founded Karista in [DATE], driven b…" at bounding box center [736, 351] width 326 height 554
click at [643, 141] on p "[PERSON_NAME] founded Karista in [DATE], driven by her passion for transforming…" at bounding box center [736, 256] width 326 height 249
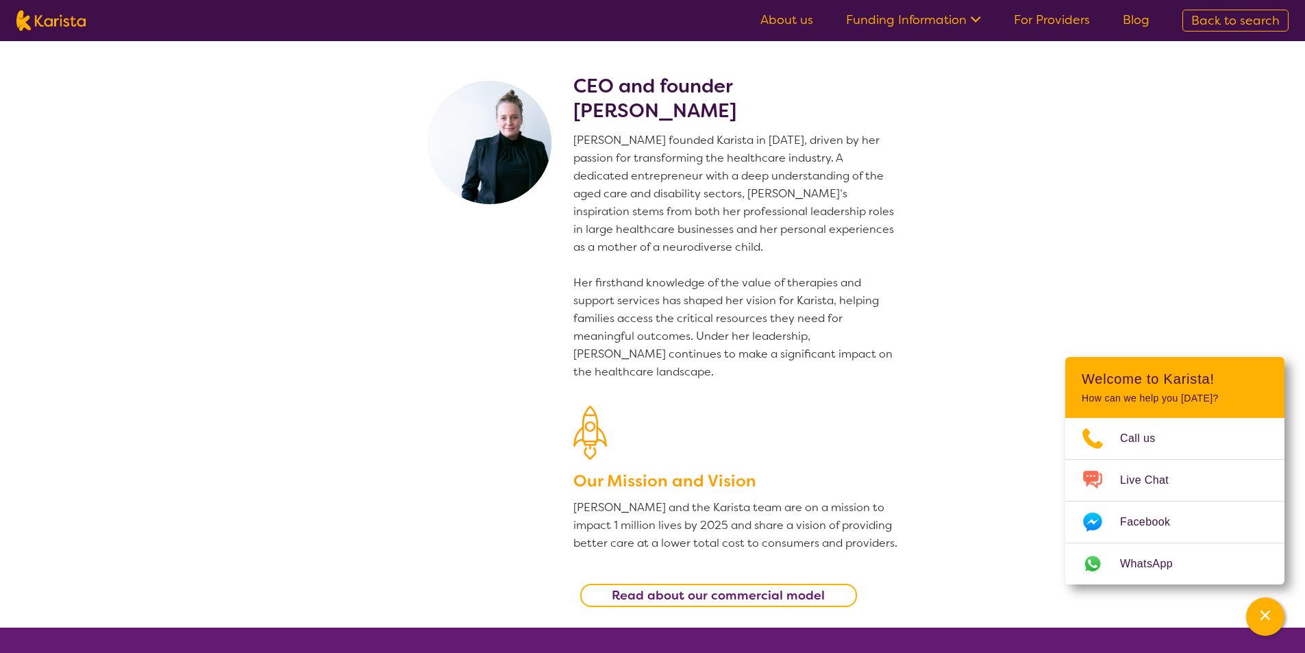
click at [617, 145] on p "[PERSON_NAME] founded Karista in [DATE], driven by her passion for transforming…" at bounding box center [736, 256] width 326 height 249
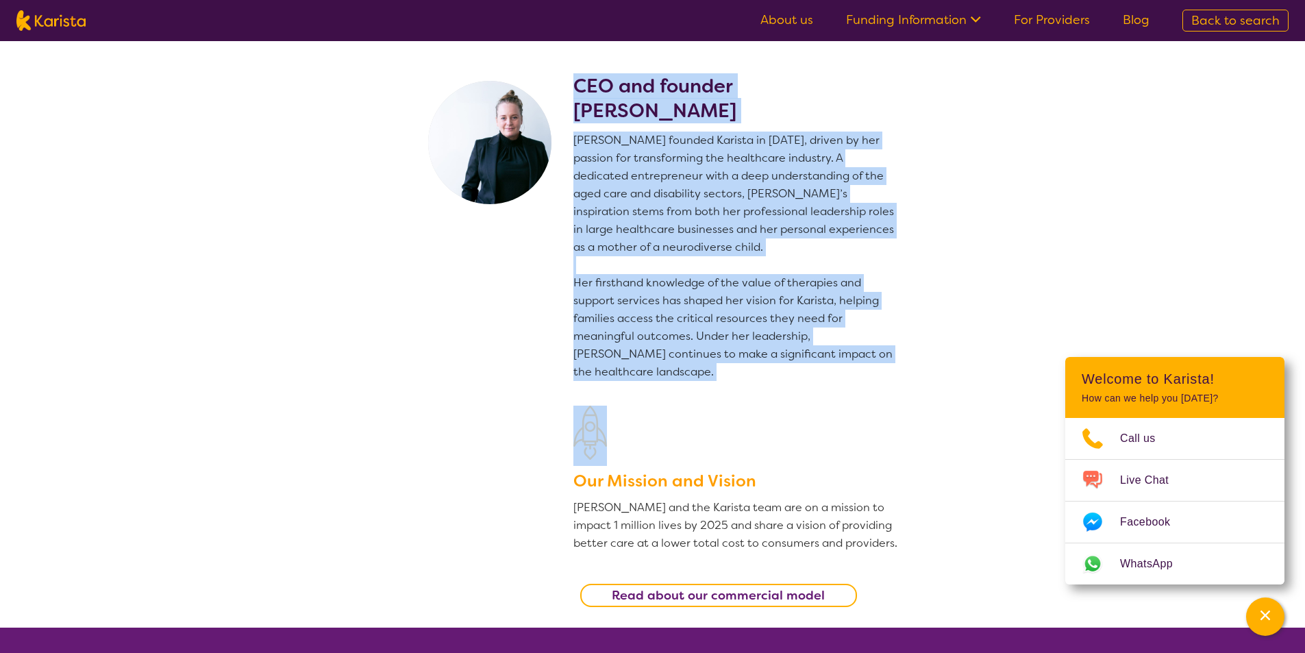
drag, startPoint x: 578, startPoint y: 85, endPoint x: 658, endPoint y: 382, distance: 307.5
click at [658, 382] on div "CEO and founder [PERSON_NAME] [PERSON_NAME] founded Karista in [DATE], driven b…" at bounding box center [736, 351] width 326 height 554
click at [613, 270] on p "[PERSON_NAME] founded Karista in [DATE], driven by her passion for transforming…" at bounding box center [736, 256] width 326 height 249
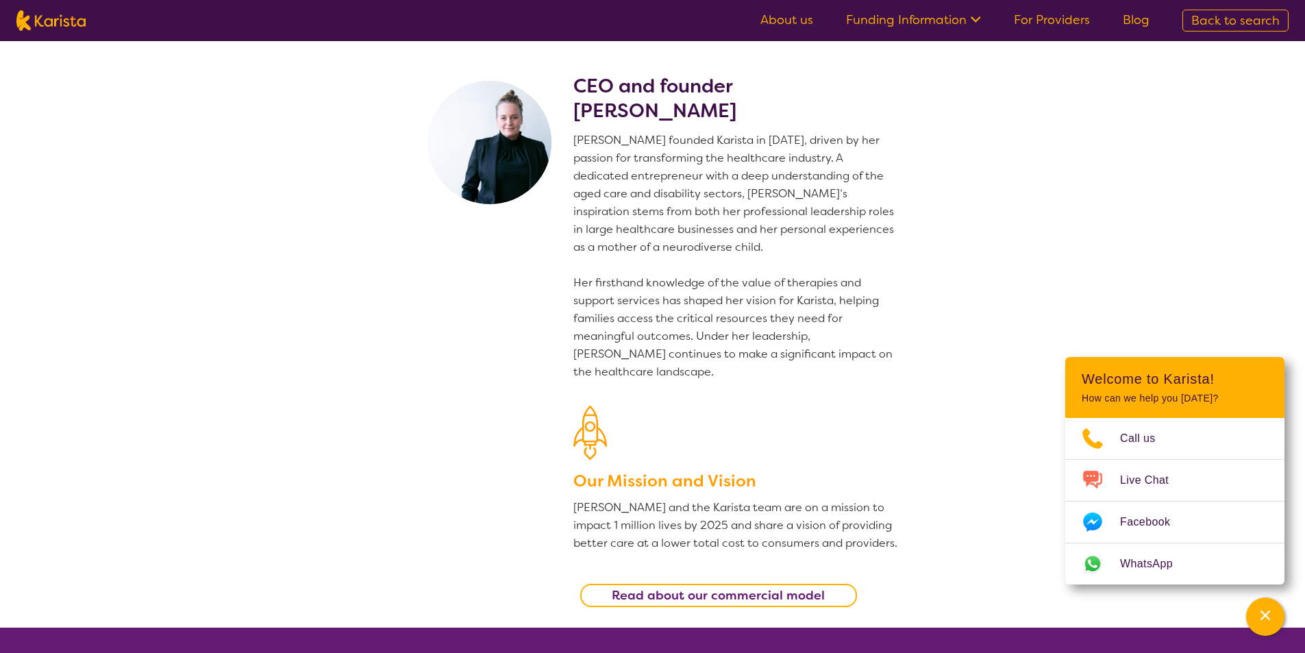
click at [693, 241] on p "[PERSON_NAME] founded Karista in [DATE], driven by her passion for transforming…" at bounding box center [736, 256] width 326 height 249
